Goal: Information Seeking & Learning: Understand process/instructions

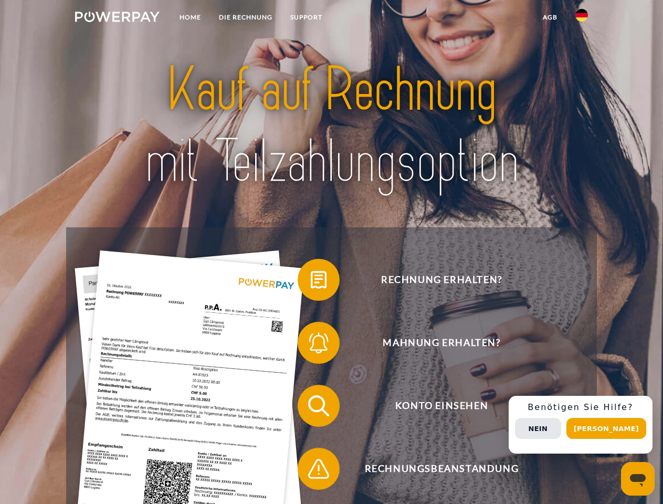
click at [117, 18] on img at bounding box center [117, 17] width 85 height 11
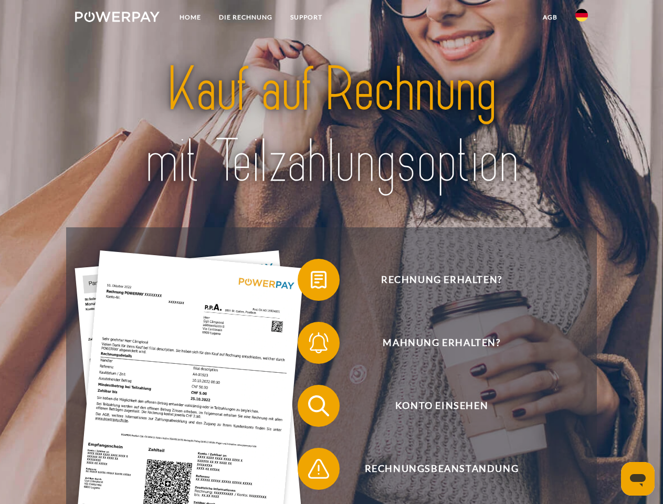
click at [582, 18] on img at bounding box center [581, 15] width 13 height 13
click at [550, 17] on link "agb" at bounding box center [550, 17] width 33 height 19
click at [311, 282] on span at bounding box center [303, 280] width 53 height 53
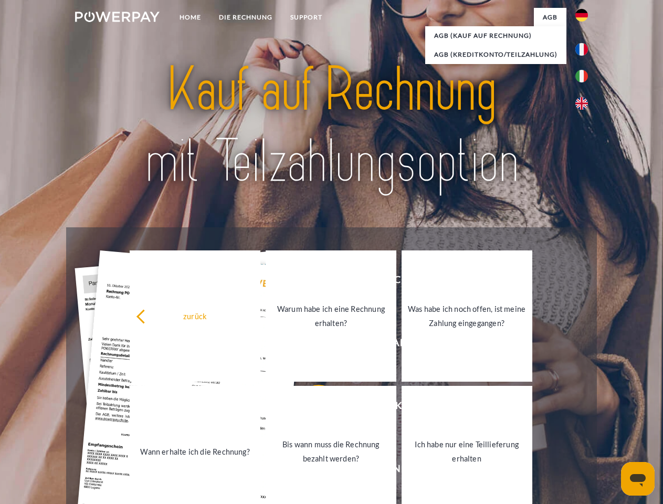
click at [311, 408] on link "Bis wann muss die Rechnung bezahlt werden?" at bounding box center [331, 451] width 131 height 131
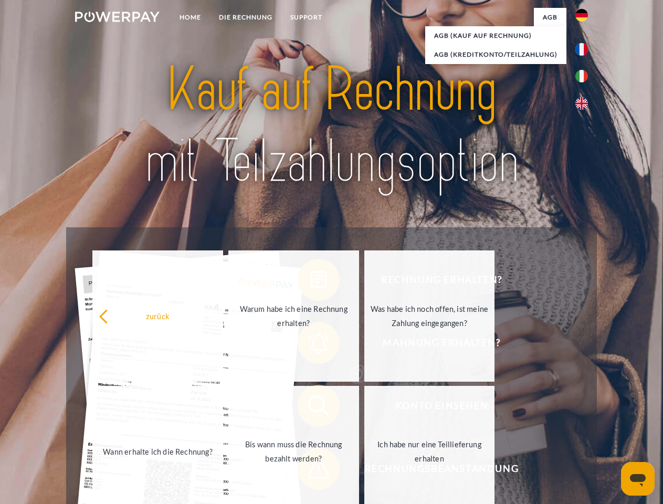
click at [311, 471] on span at bounding box center [303, 469] width 53 height 53
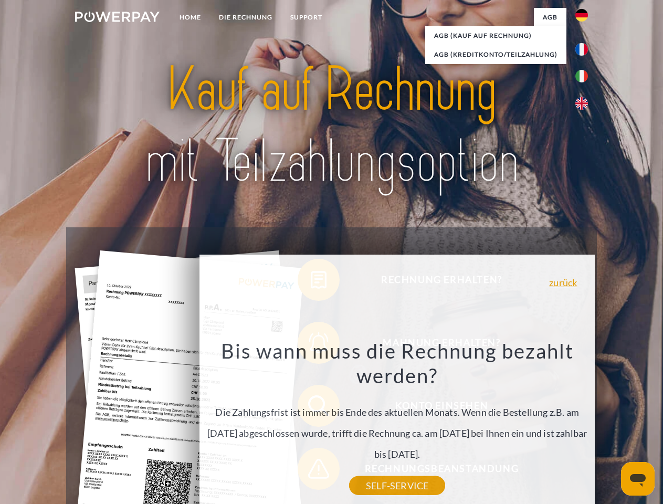
click at [584, 425] on div "Rechnung erhalten? Mahnung erhalten? Konto einsehen" at bounding box center [331, 437] width 530 height 420
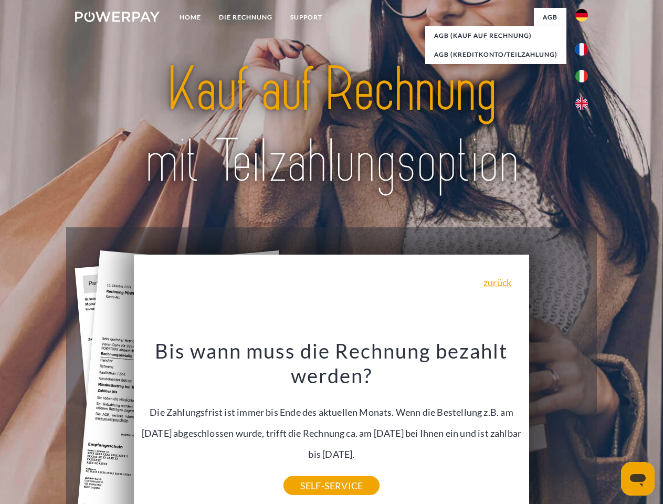
click at [559, 427] on span "Konto einsehen" at bounding box center [441, 406] width 257 height 42
click at [610, 428] on header "Home DIE RECHNUNG SUPPORT" at bounding box center [331, 362] width 663 height 725
